Goal: Transaction & Acquisition: Purchase product/service

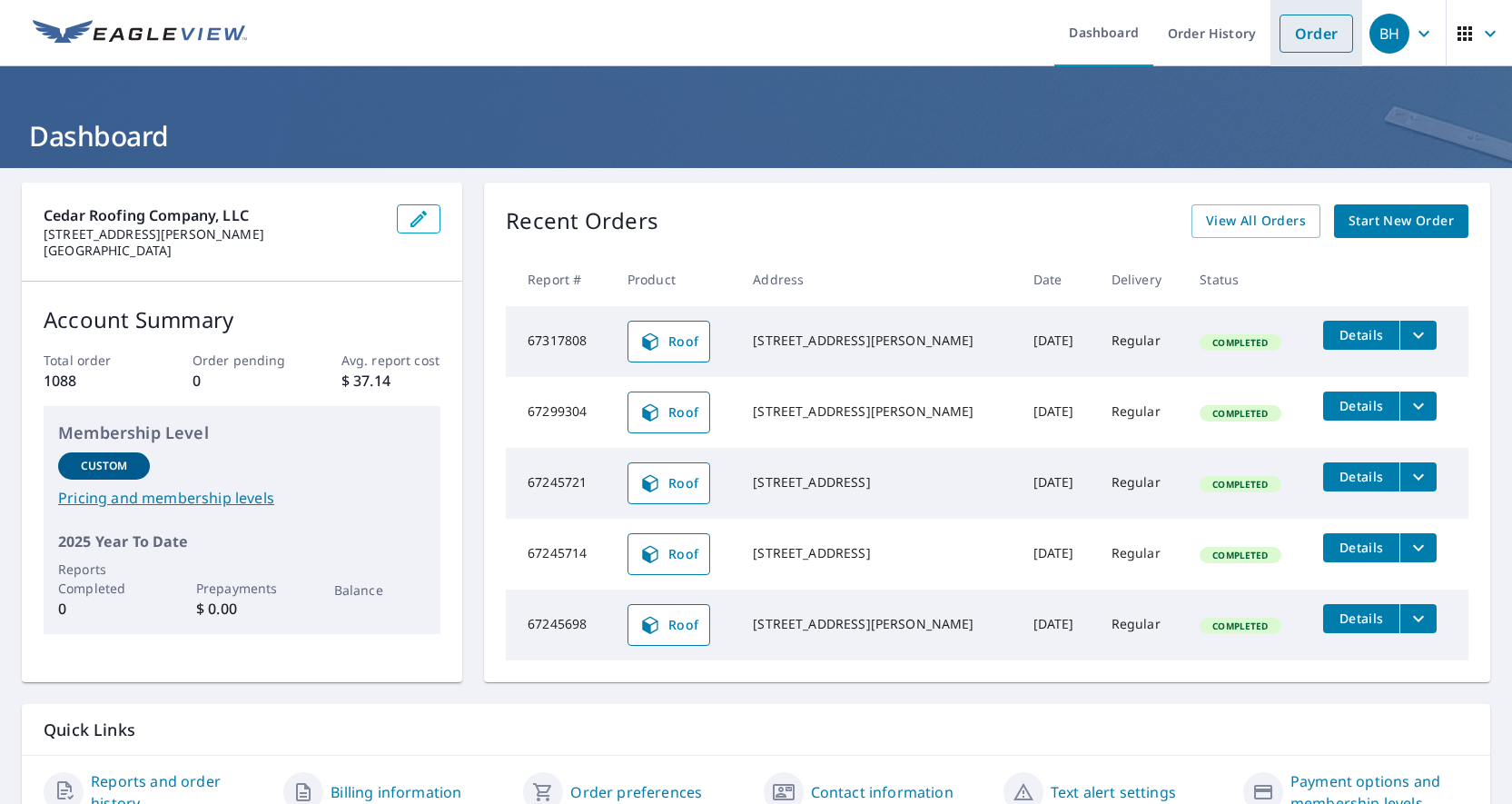
click at [1308, 27] on link "Order" at bounding box center [1316, 33] width 73 height 38
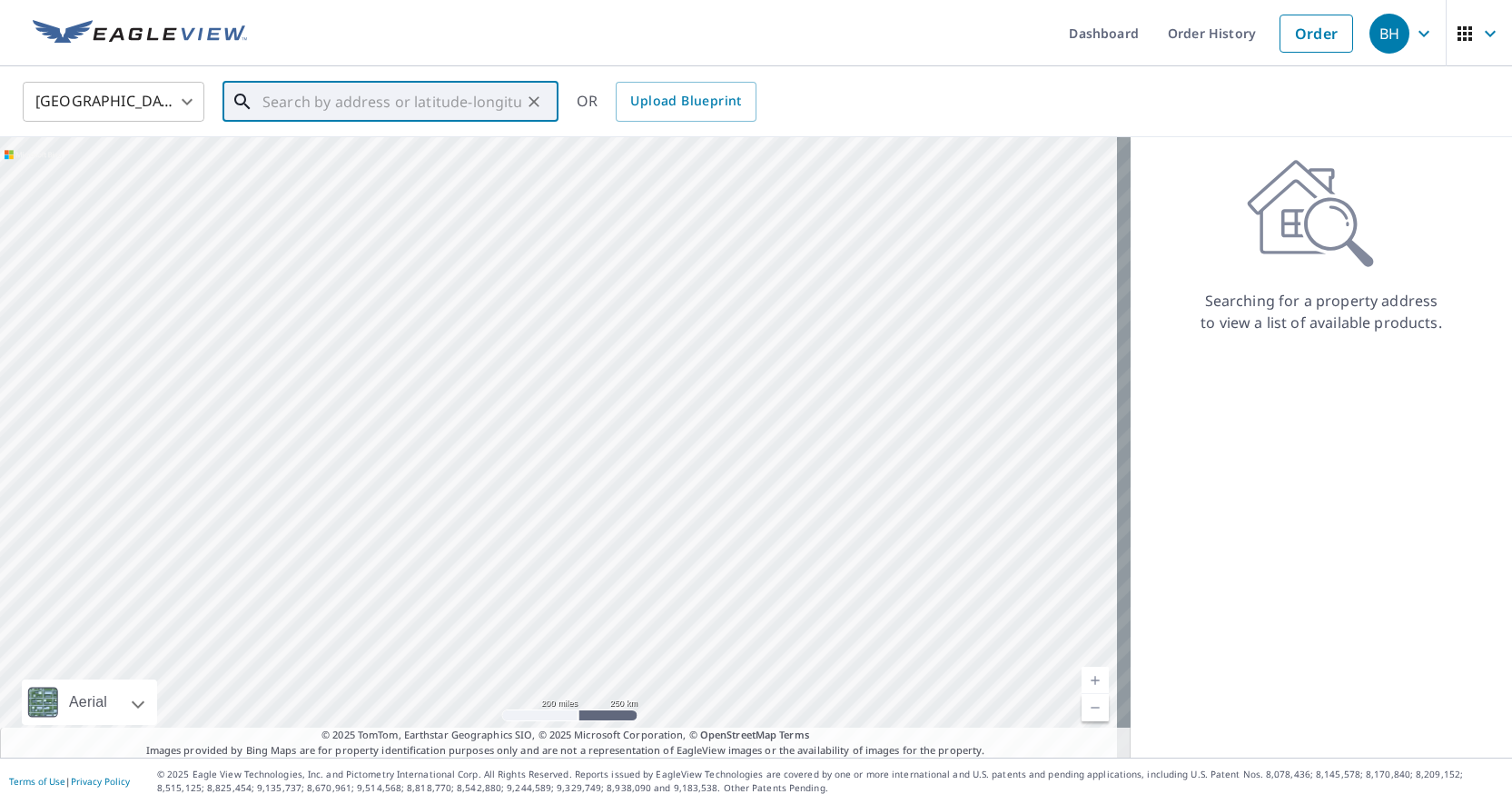
click at [278, 104] on input "text" at bounding box center [392, 101] width 259 height 51
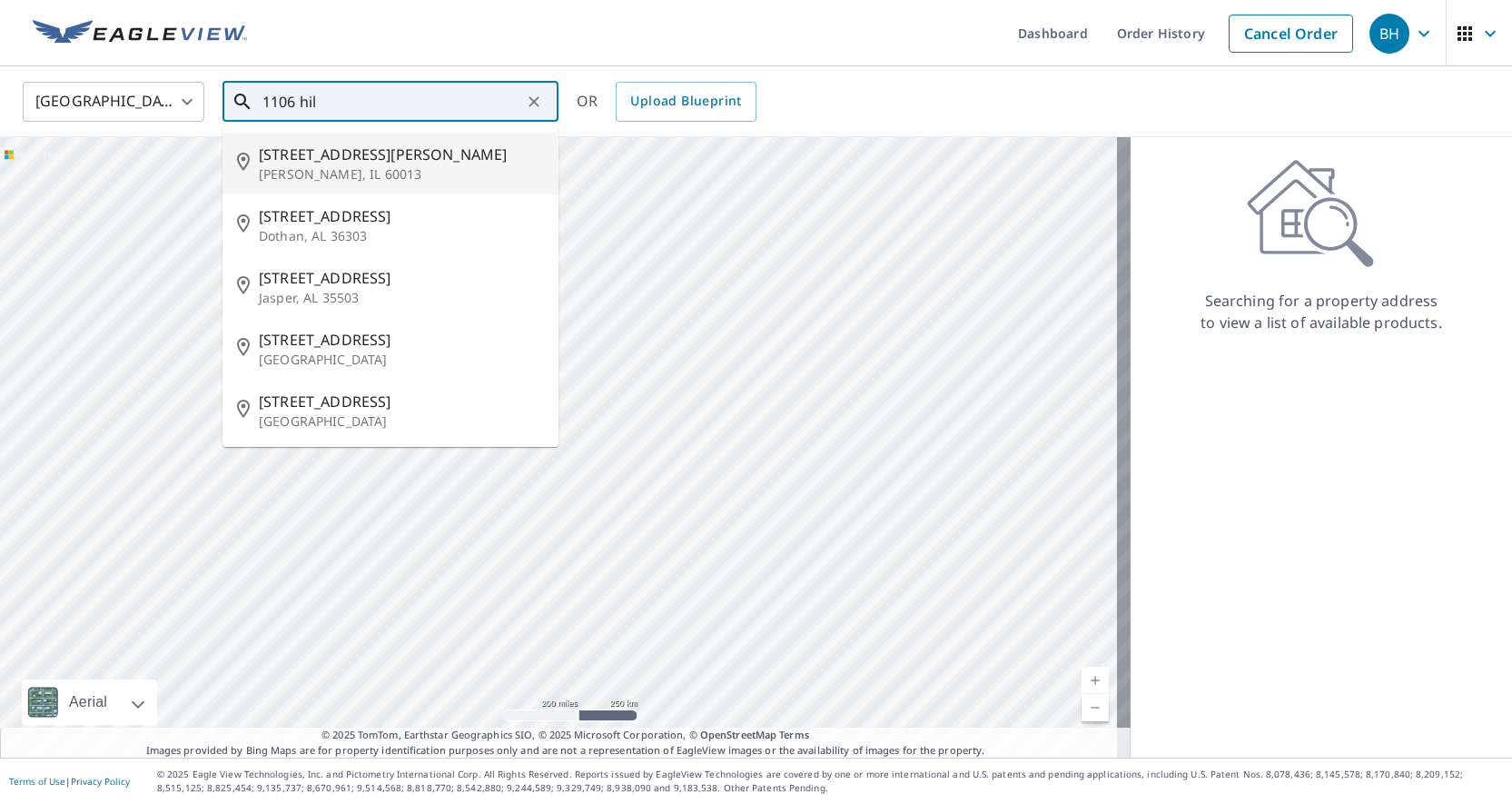
click at [332, 166] on p "[PERSON_NAME], IL 60013" at bounding box center [402, 175] width 285 height 19
type input "[STREET_ADDRESS][PERSON_NAME]"
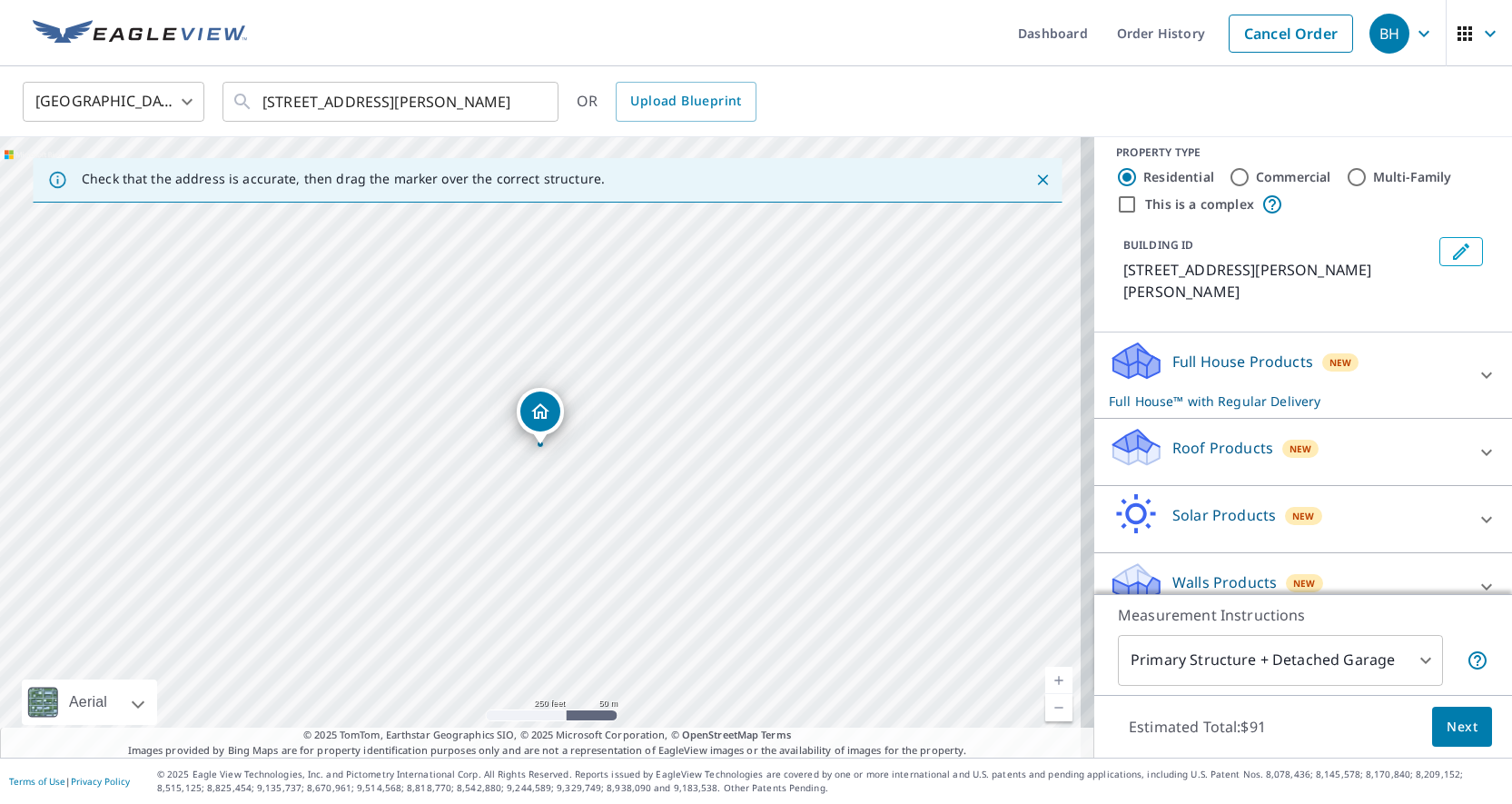
scroll to position [19, 0]
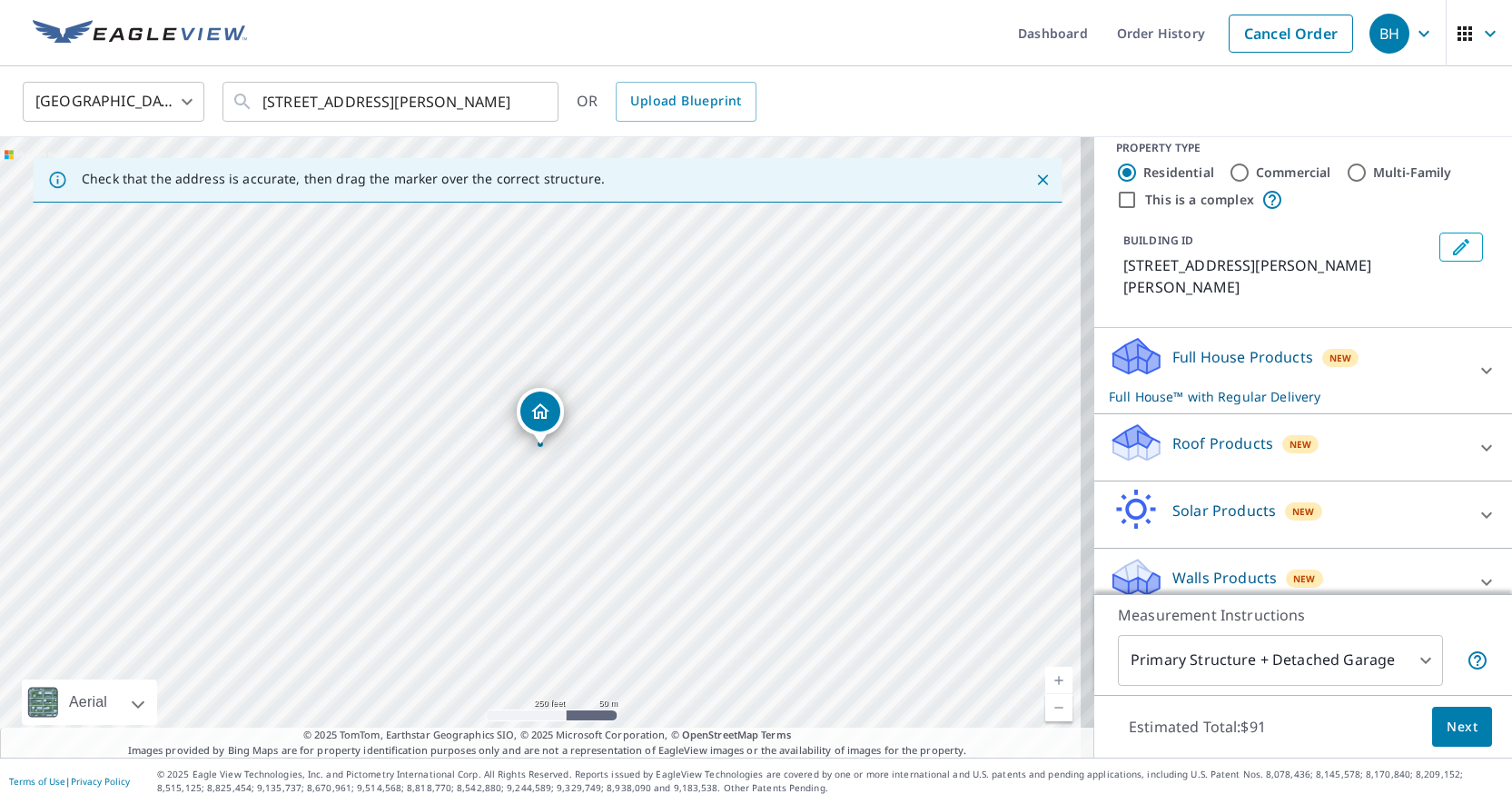
click at [1476, 437] on icon at bounding box center [1487, 448] width 22 height 22
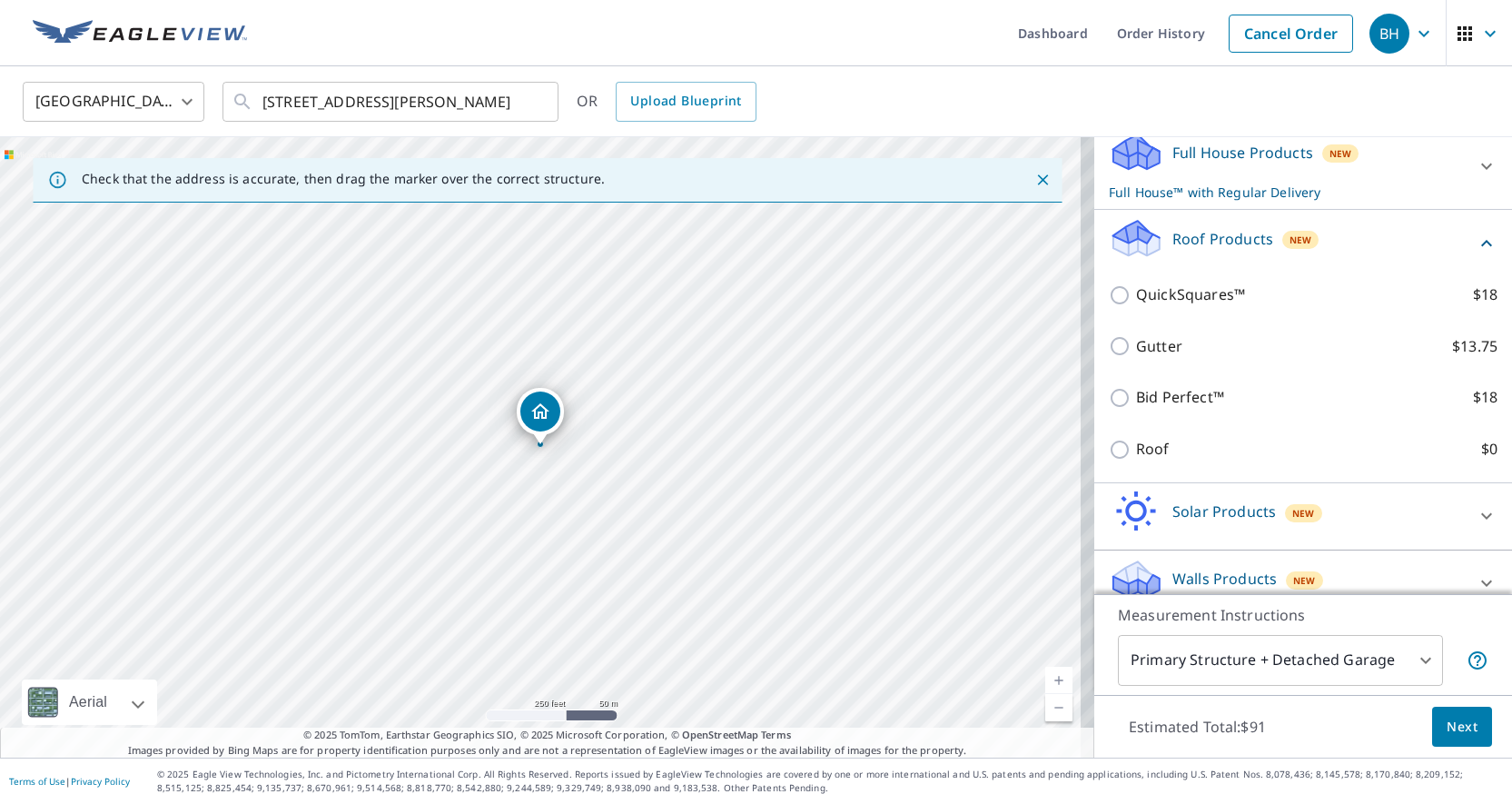
scroll to position [225, 0]
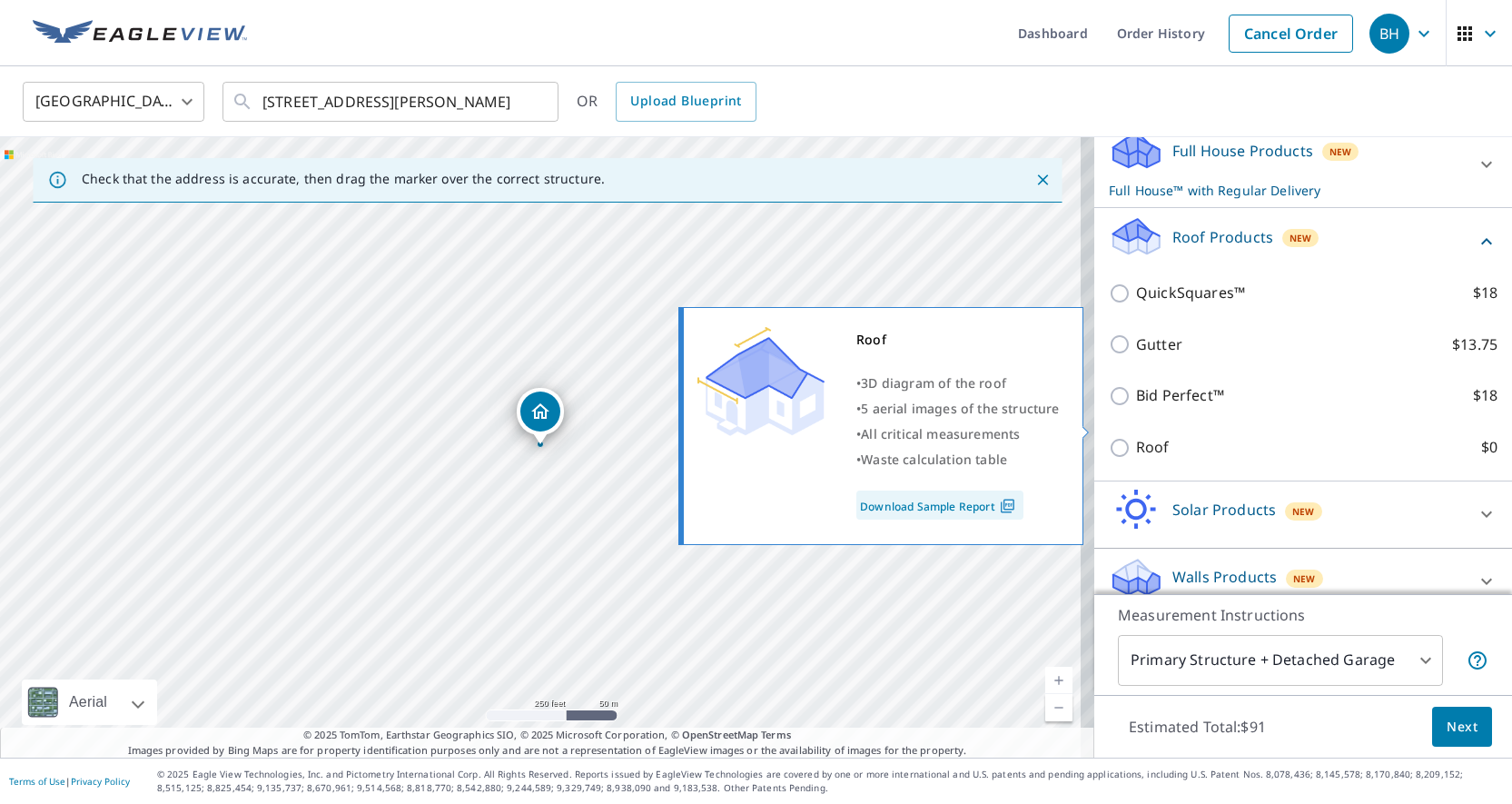
click at [1109, 437] on input "Roof $0" at bounding box center [1122, 448] width 27 height 22
checkbox input "true"
type input "3"
checkbox input "false"
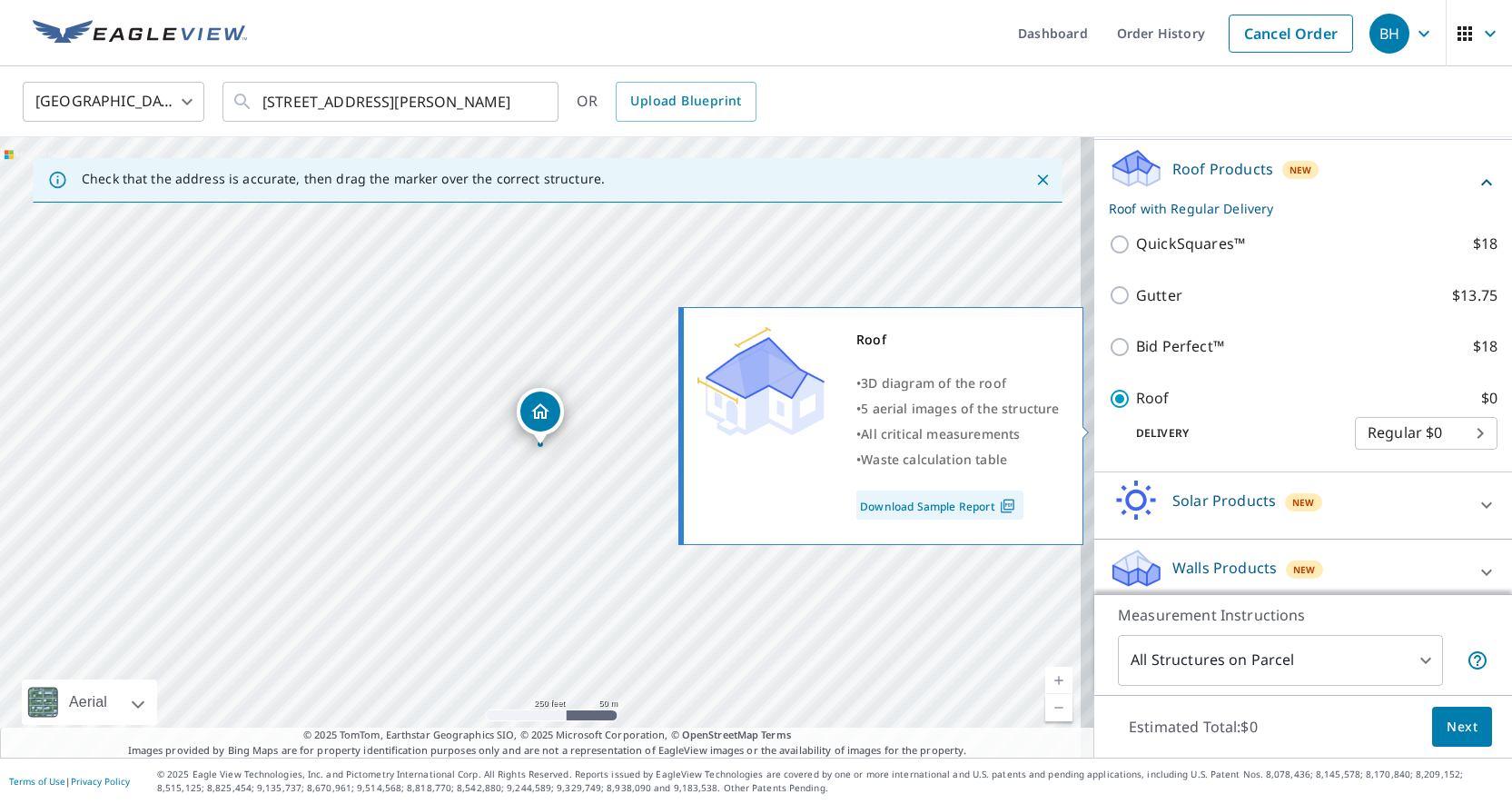
scroll to position [176, 0]
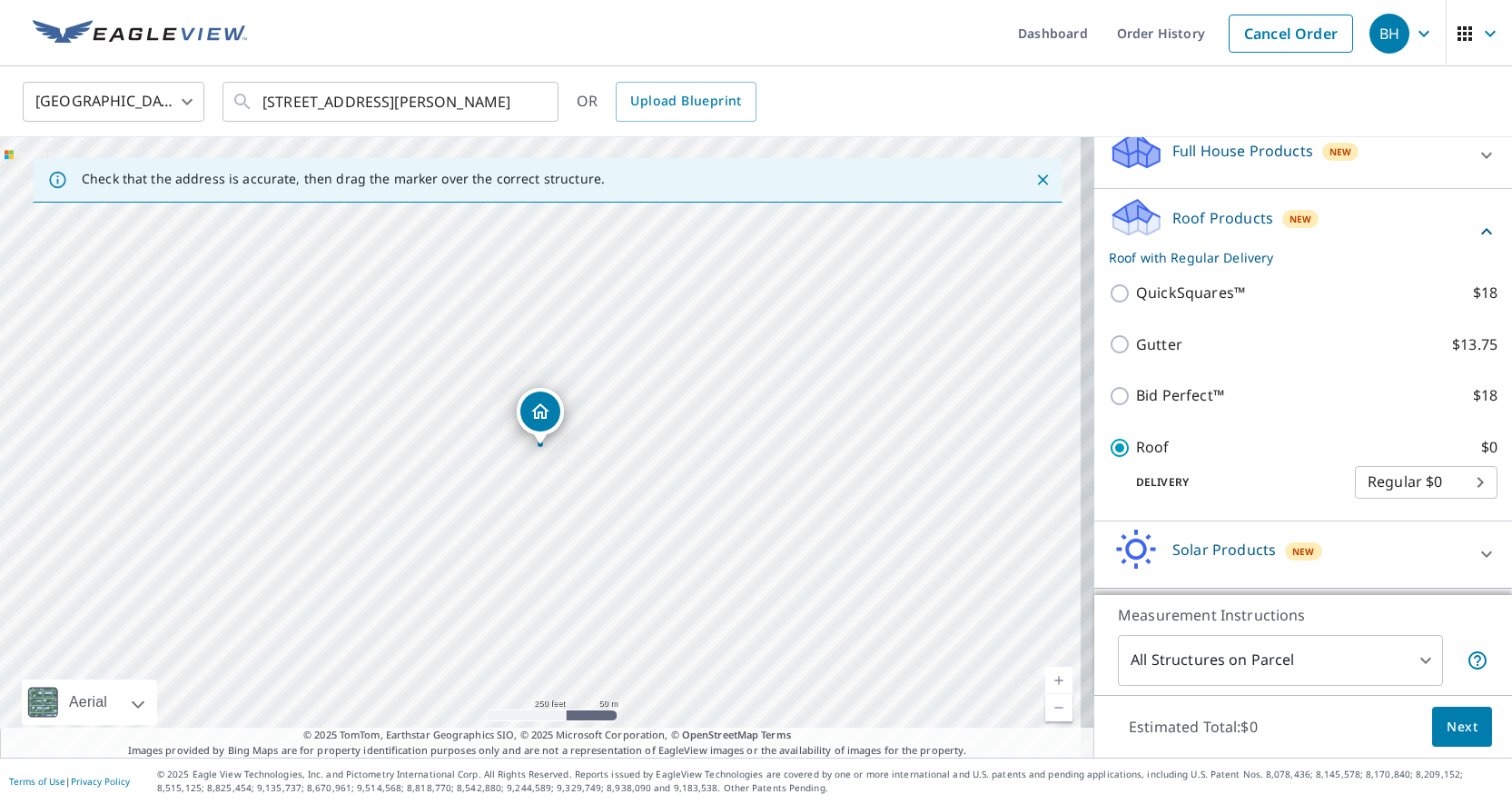
click at [1451, 724] on span "Next" at bounding box center [1462, 727] width 31 height 23
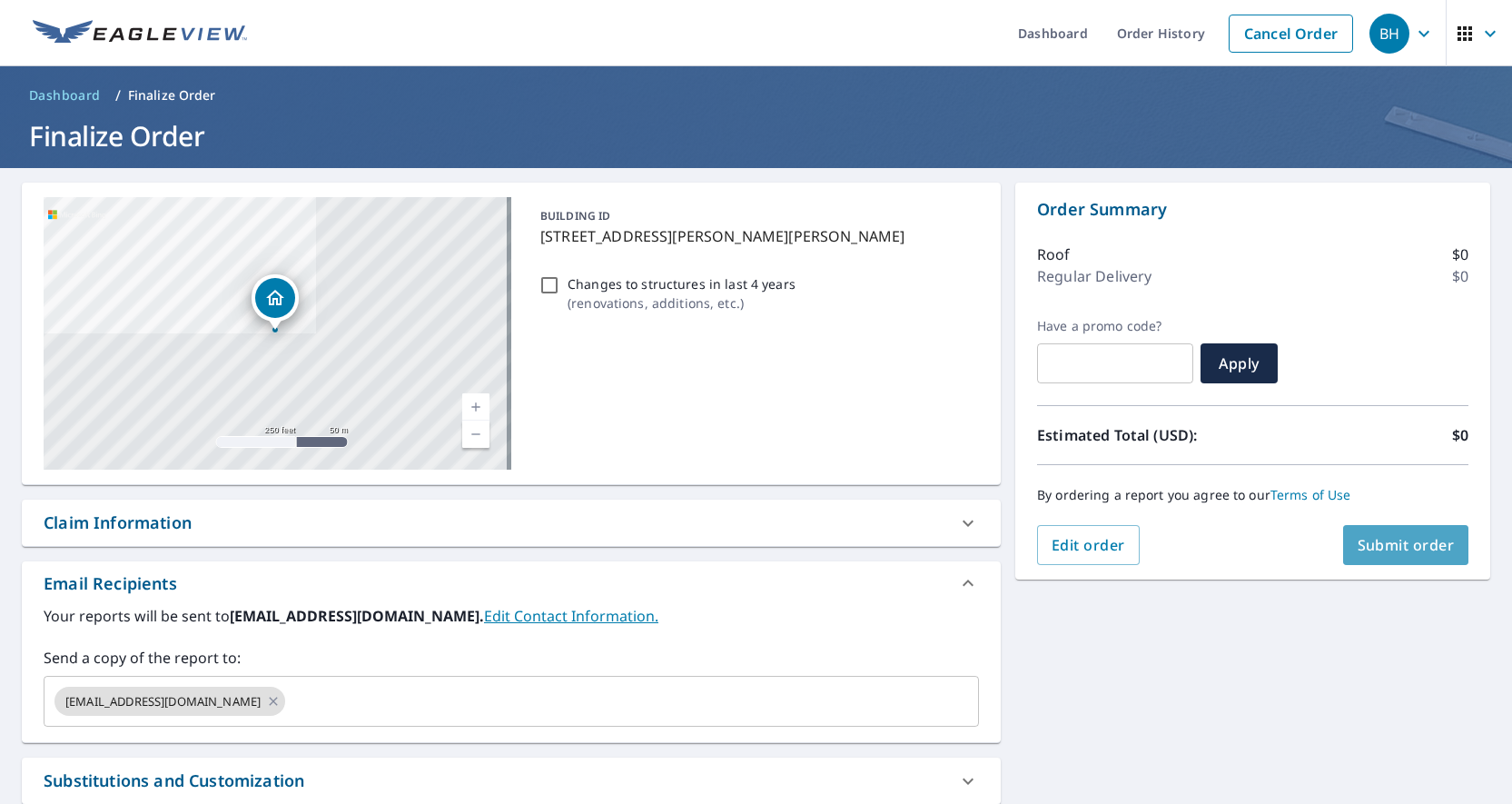
click at [1402, 542] on span "Submit order" at bounding box center [1406, 546] width 97 height 20
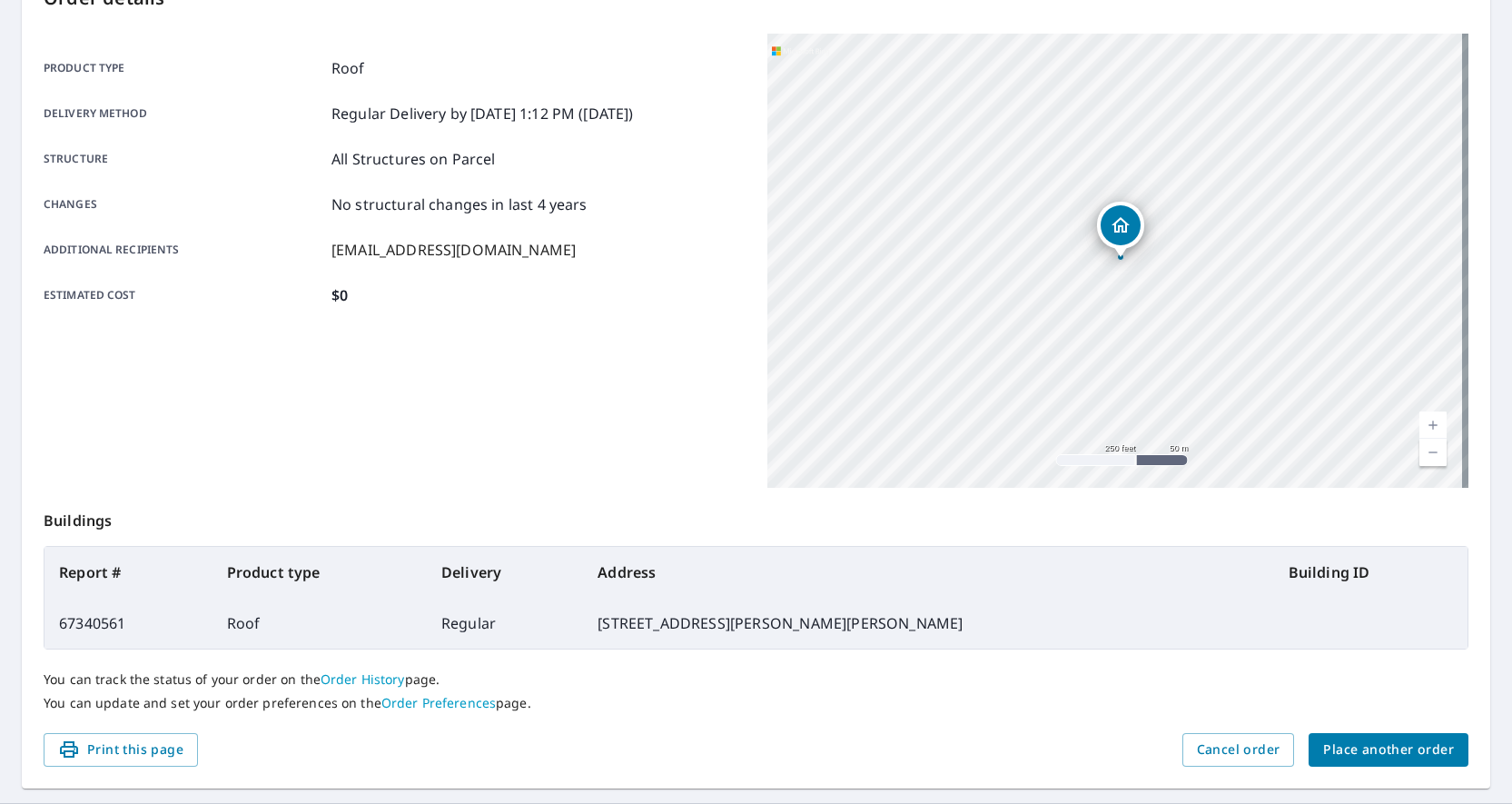
scroll to position [265, 0]
